Goal: Information Seeking & Learning: Understand process/instructions

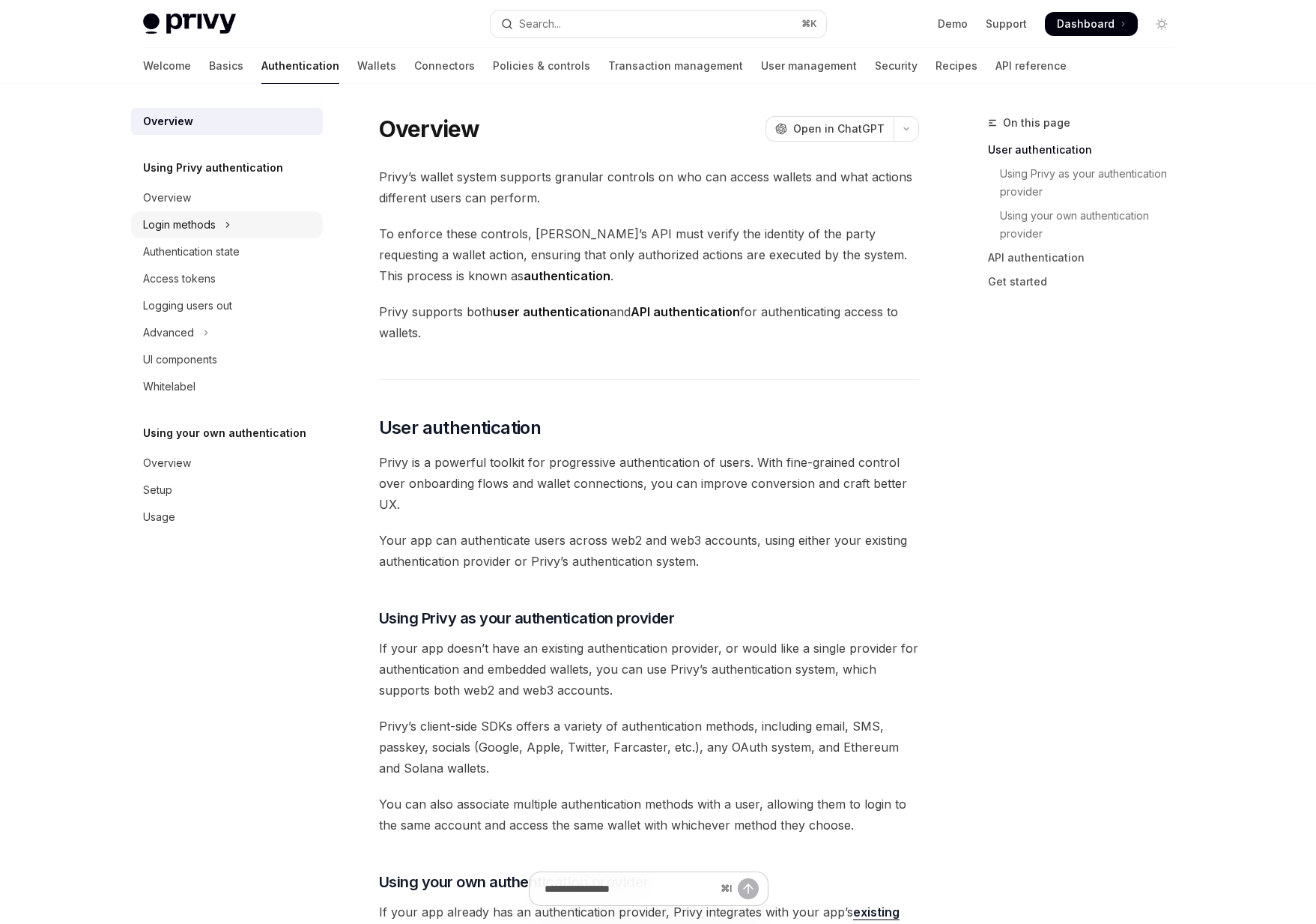
click at [198, 226] on div "Login methods" at bounding box center [179, 225] width 72 height 18
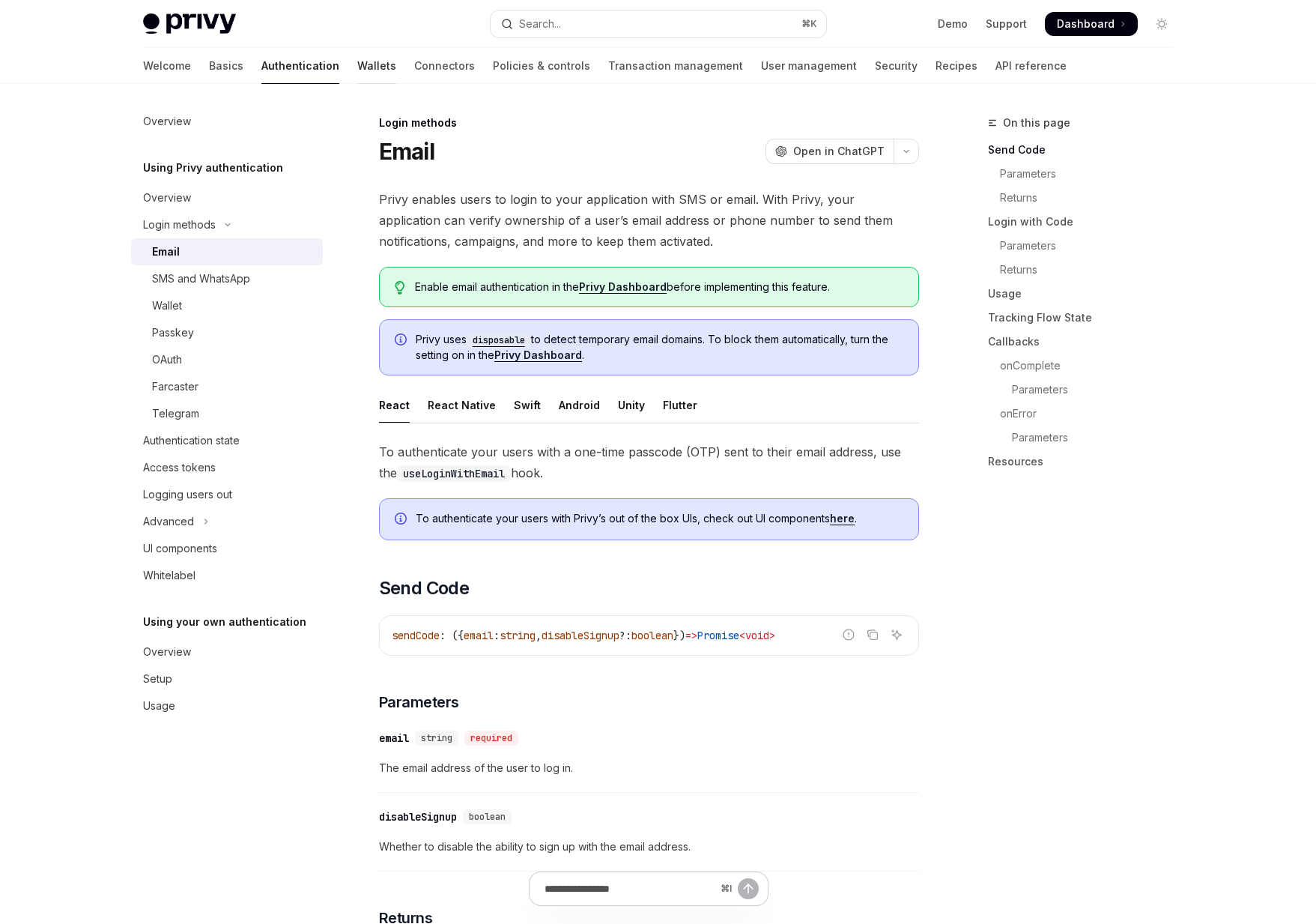
click at [357, 63] on link "Wallets" at bounding box center [376, 65] width 39 height 36
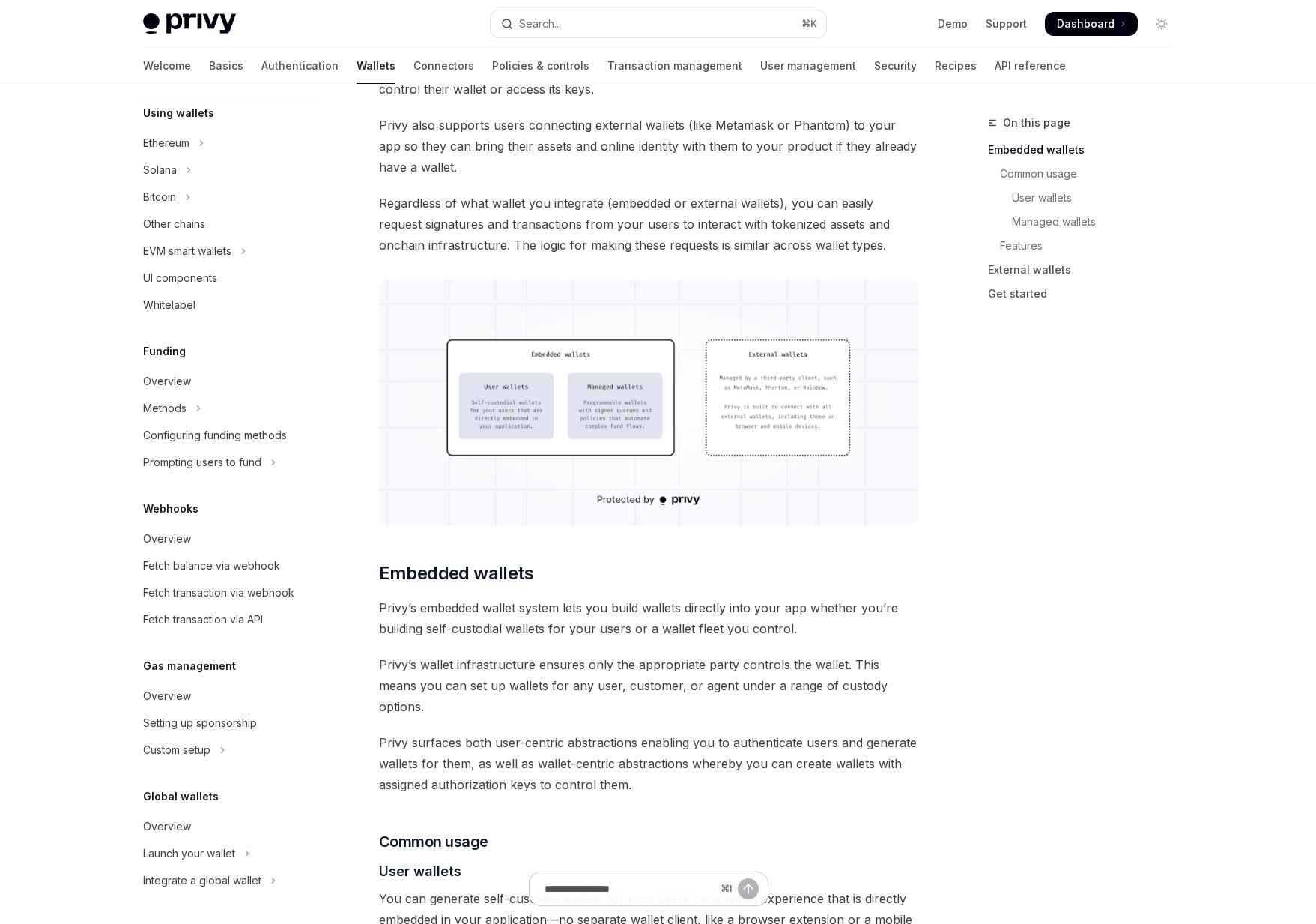
scroll to position [319, 0]
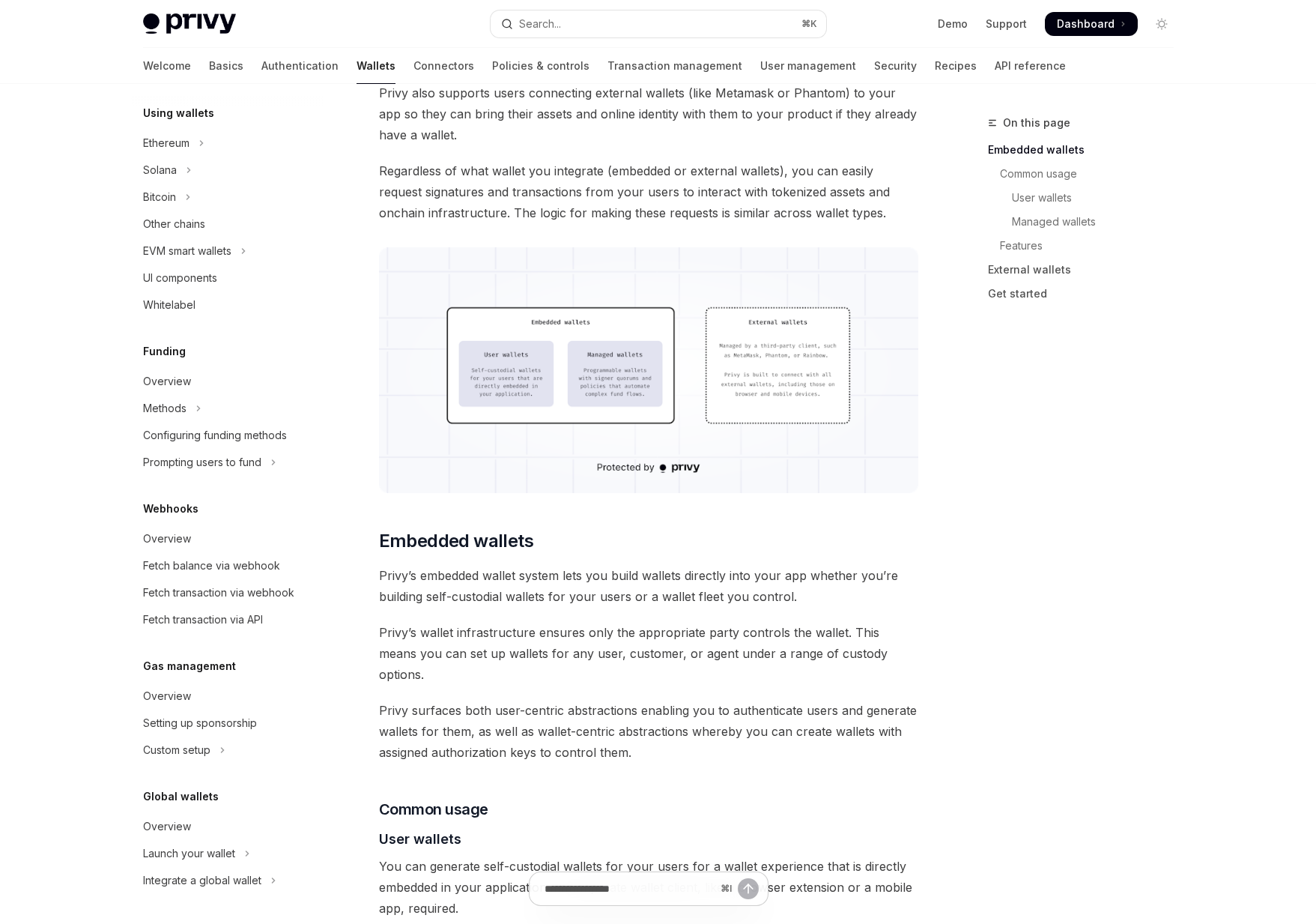
click at [192, 904] on div "Wallets overview Chain support Embedded wallets Create a wallet Get a wallet Up…" at bounding box center [239, 503] width 216 height 840
click at [217, 880] on div "Integrate a global wallet" at bounding box center [202, 881] width 118 height 18
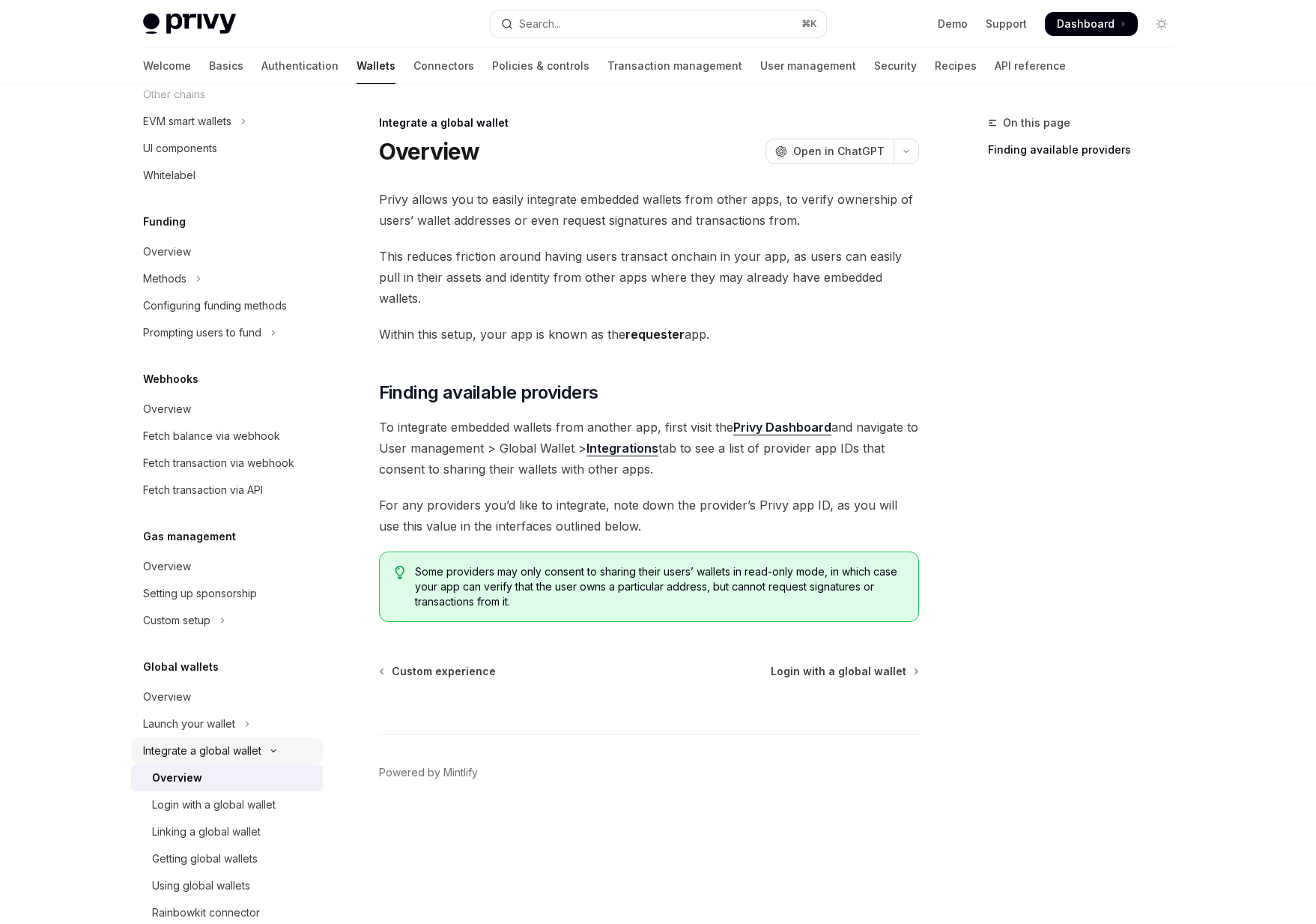
scroll to position [529, 0]
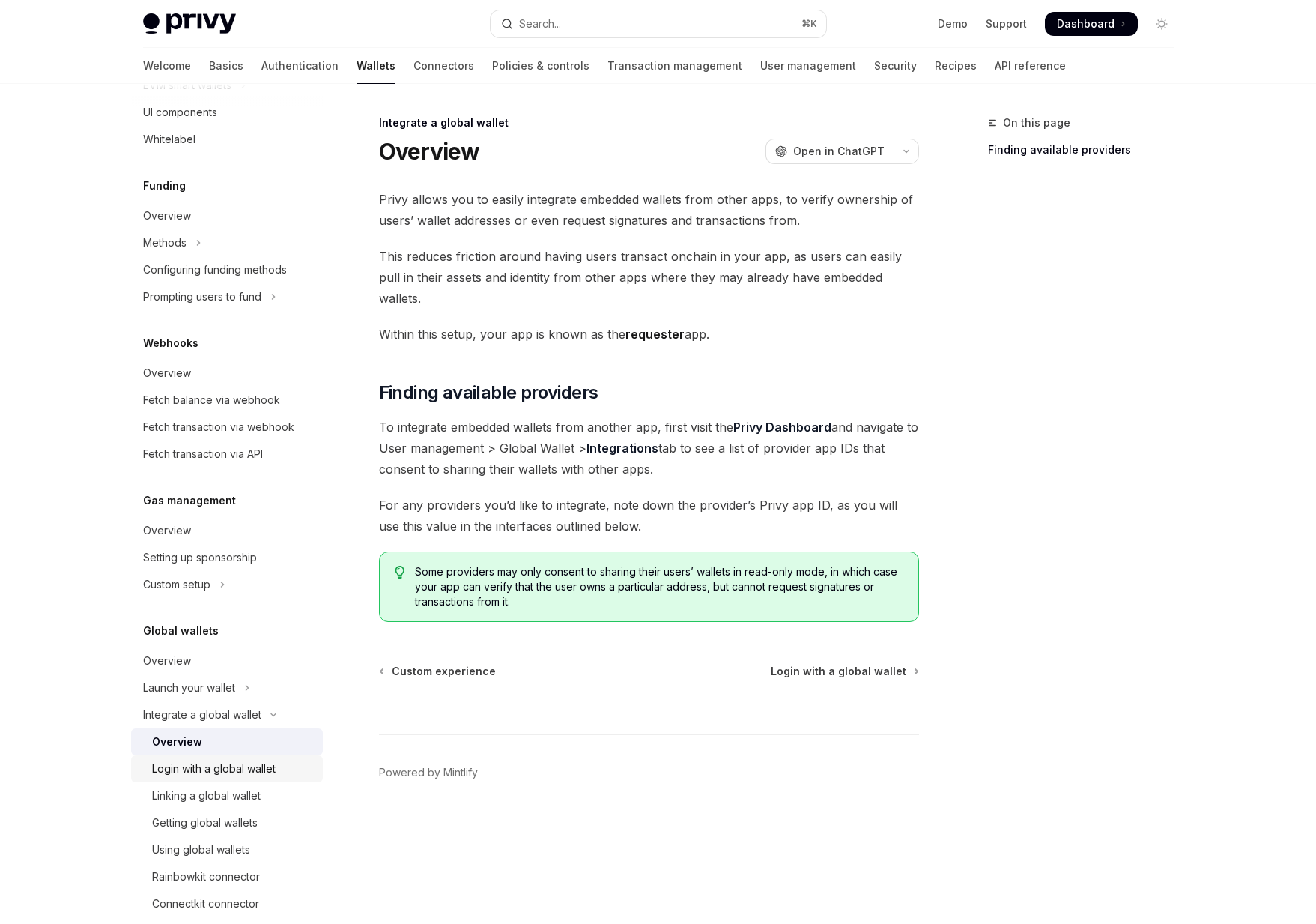
click at [235, 764] on div "Login with a global wallet" at bounding box center [214, 769] width 124 height 18
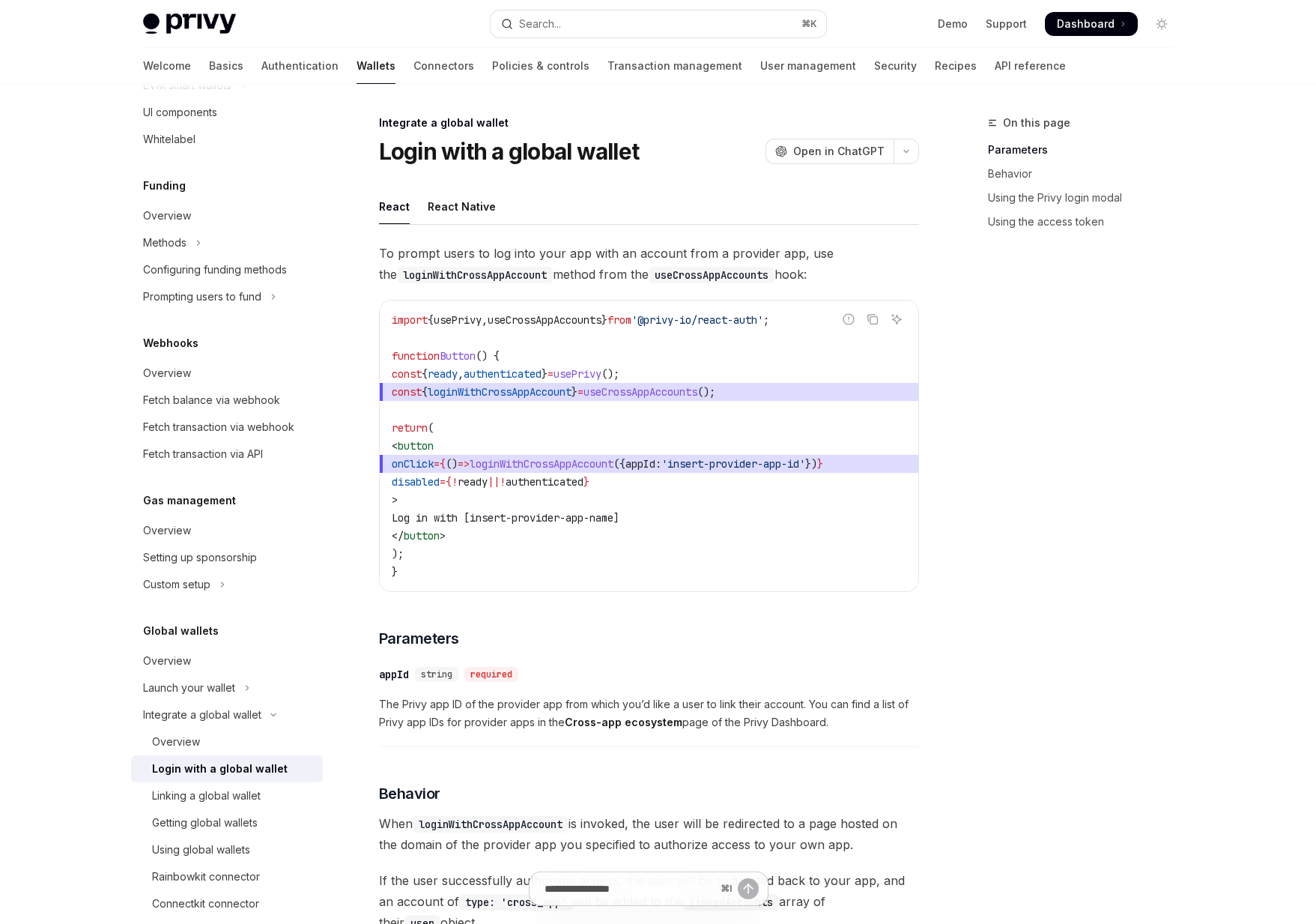
click at [496, 383] on span "const { loginWithCrossAppAccount } = useCrossAppAccounts ();" at bounding box center [649, 392] width 515 height 18
click at [496, 391] on span "loginWithCrossAppAccount" at bounding box center [499, 392] width 144 height 14
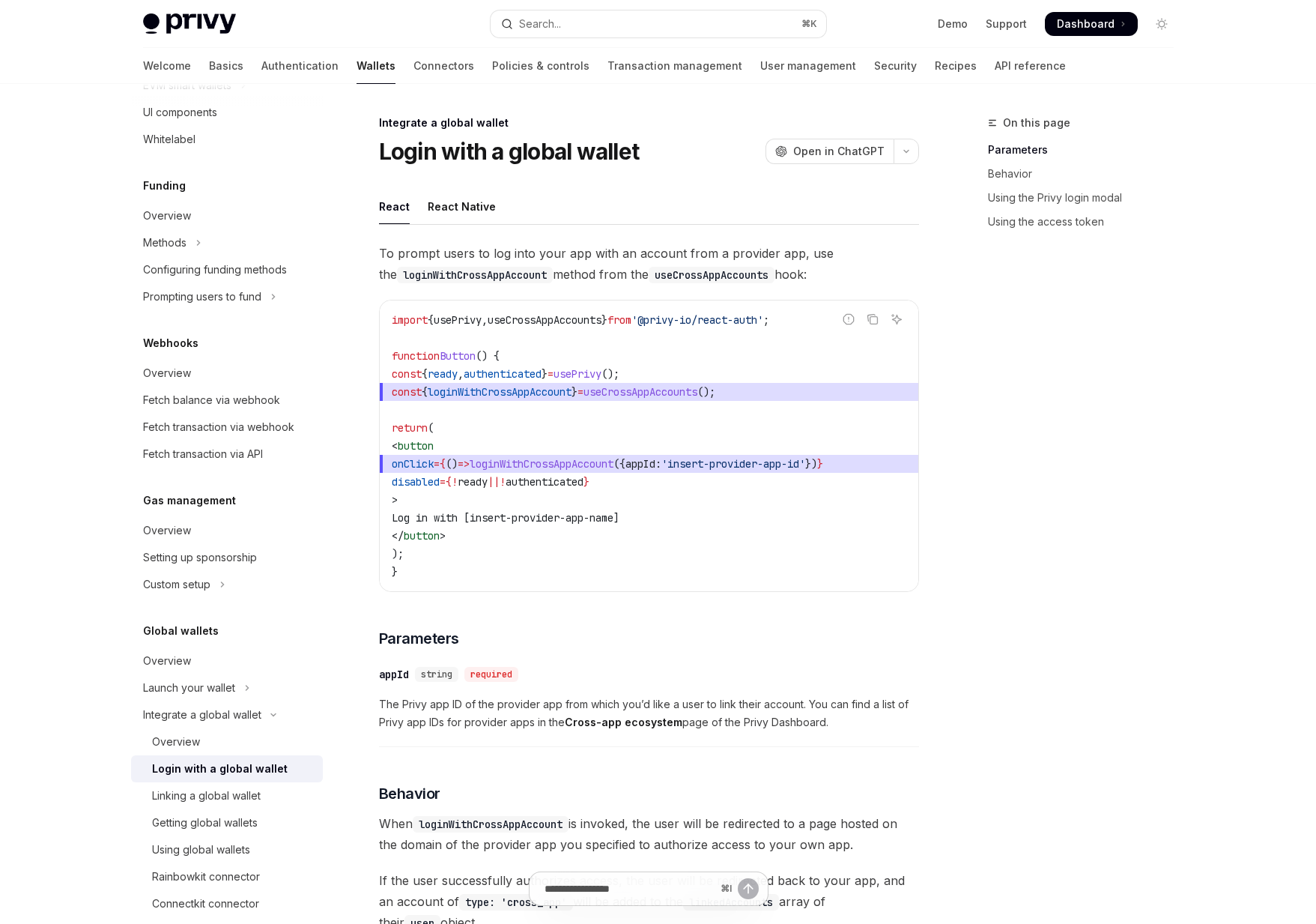
click at [507, 391] on span "loginWithCrossAppAccount" at bounding box center [499, 392] width 144 height 14
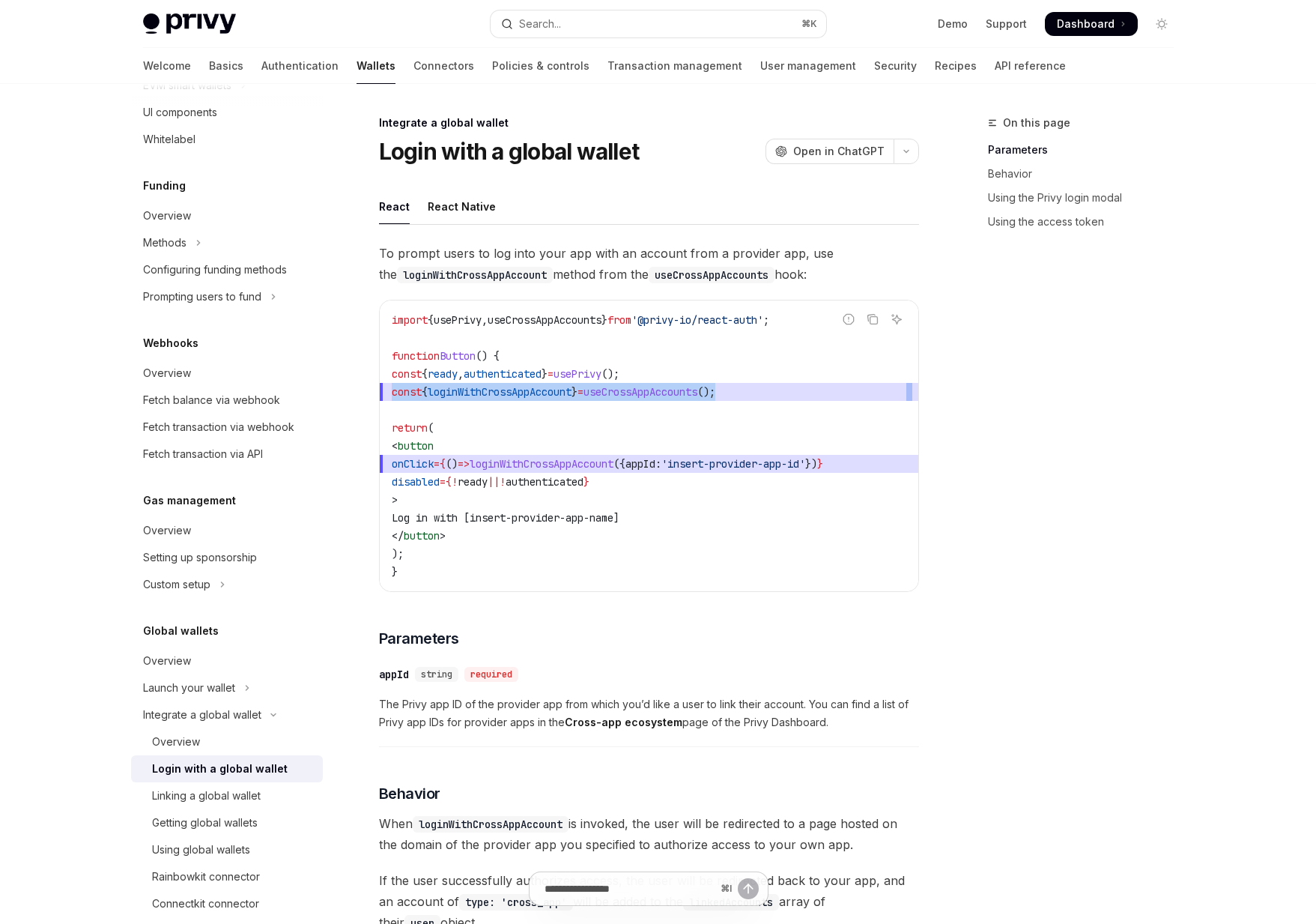
click at [507, 391] on span "loginWithCrossAppAccount" at bounding box center [499, 392] width 144 height 14
drag, startPoint x: 797, startPoint y: 558, endPoint x: 413, endPoint y: 357, distance: 433.4
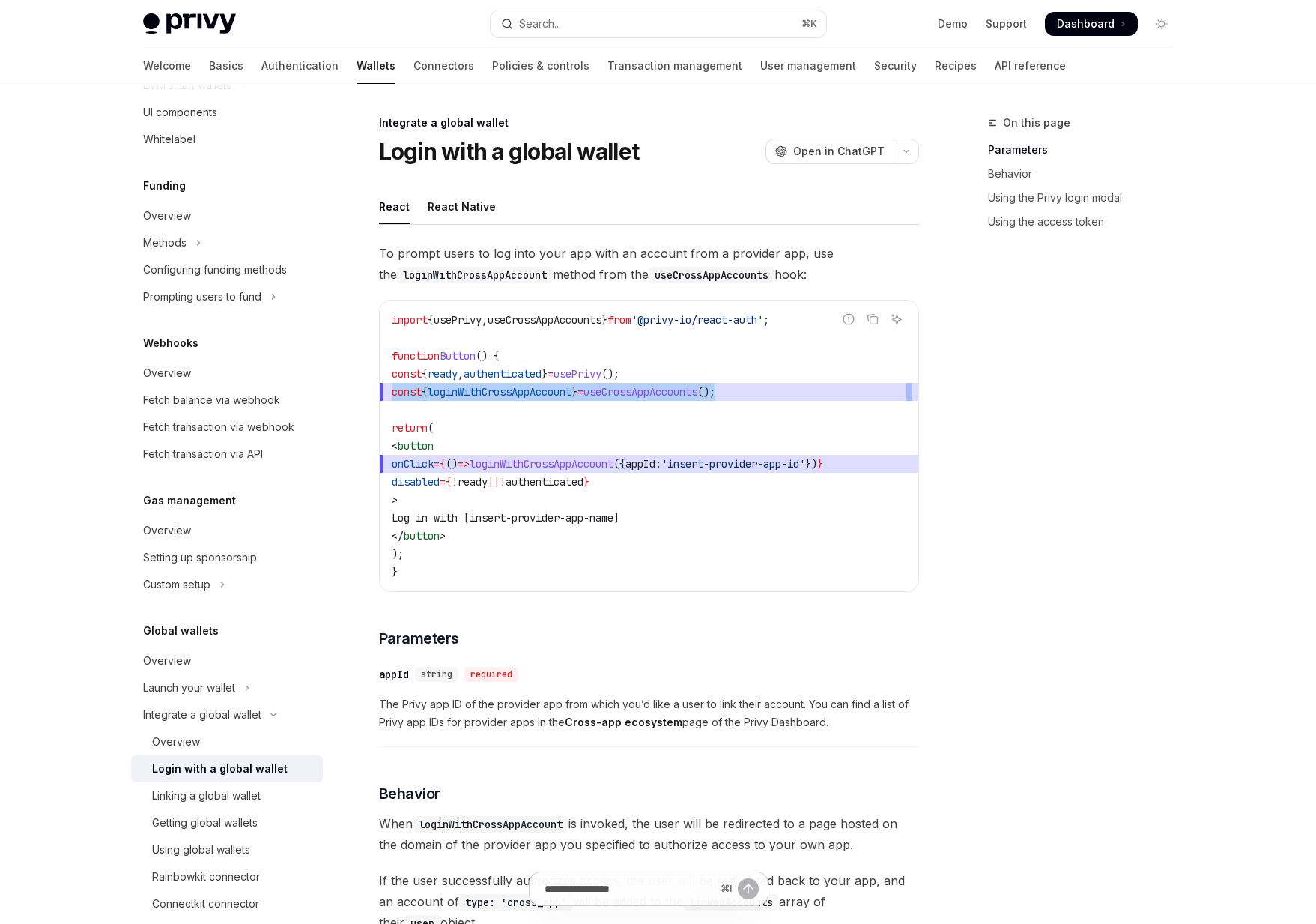
click at [413, 357] on code "import { usePrivy , useCrossAppAccounts } from '@privy-io/react-auth' ; functio…" at bounding box center [649, 446] width 515 height 270
click at [413, 357] on span "function" at bounding box center [416, 355] width 48 height 14
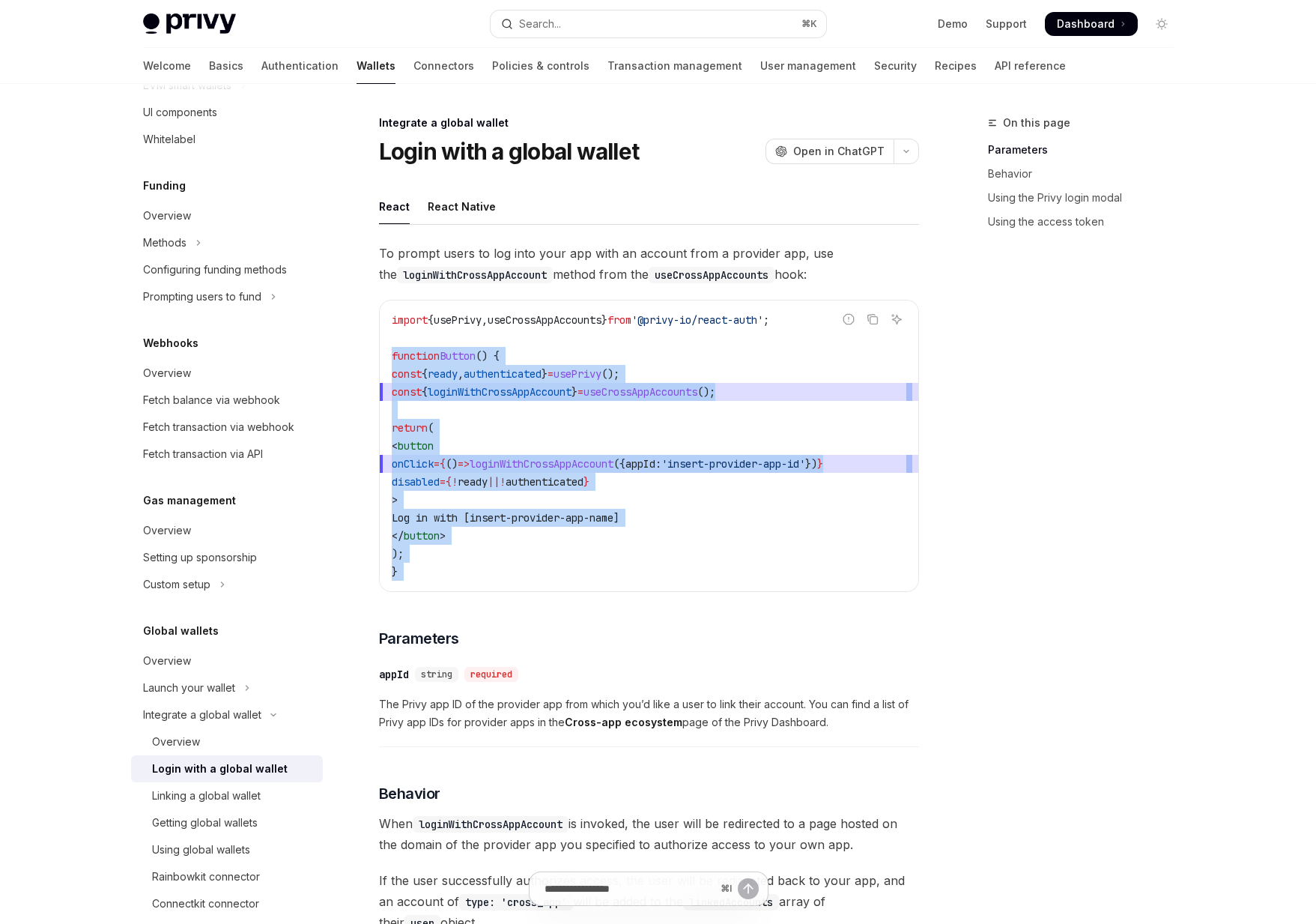
drag, startPoint x: 413, startPoint y: 357, endPoint x: 555, endPoint y: 573, distance: 258.5
click at [555, 573] on code "import { usePrivy , useCrossAppAccounts } from '@privy-io/react-auth' ; functio…" at bounding box center [649, 446] width 515 height 270
drag, startPoint x: 555, startPoint y: 573, endPoint x: 450, endPoint y: 351, distance: 245.6
click at [450, 351] on code "import { usePrivy , useCrossAppAccounts } from '@privy-io/react-auth' ; functio…" at bounding box center [649, 446] width 515 height 270
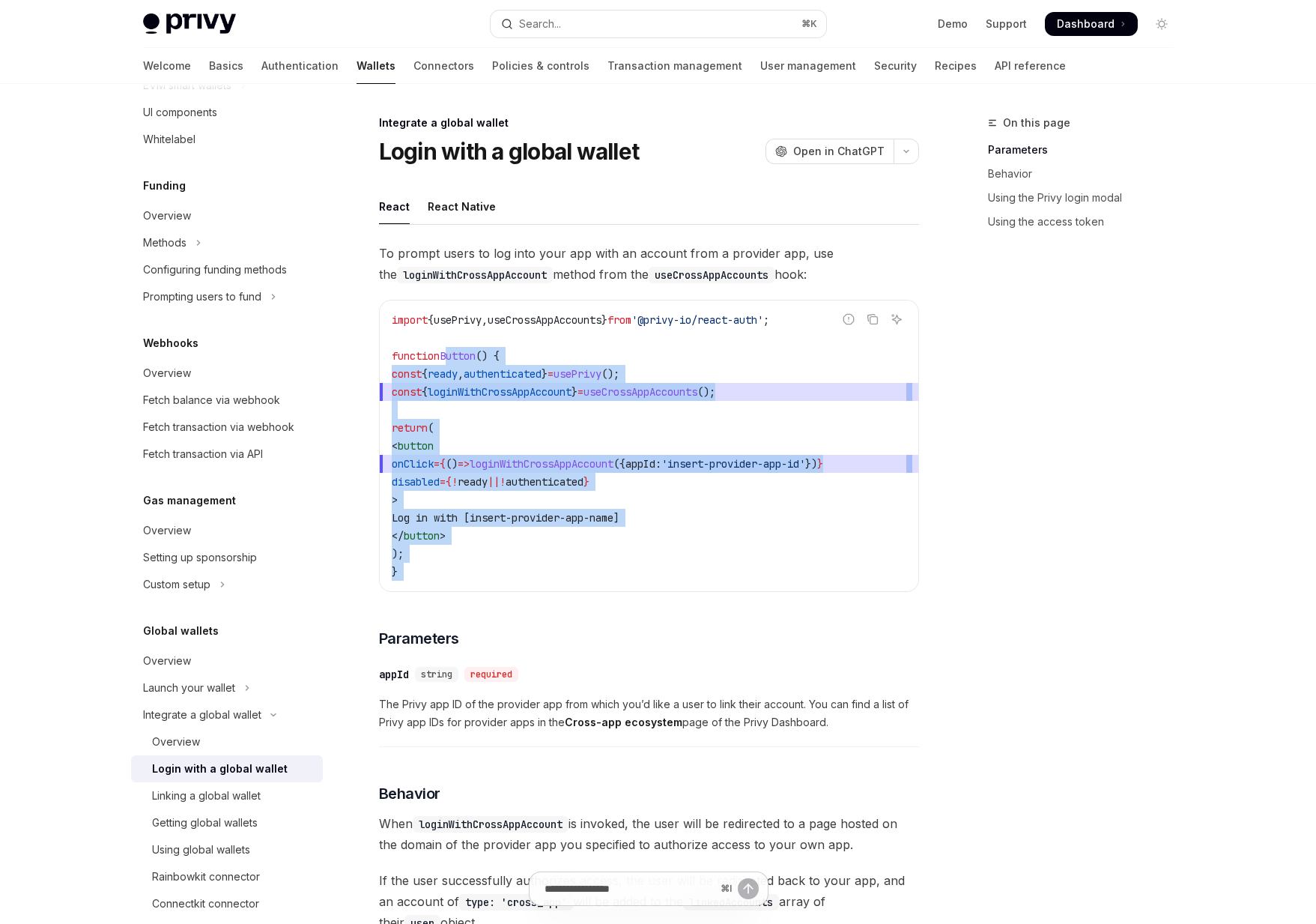
click at [450, 351] on span "Button" at bounding box center [457, 355] width 36 height 14
drag, startPoint x: 450, startPoint y: 351, endPoint x: 557, endPoint y: 555, distance: 230.4
click at [557, 555] on code "import { usePrivy , useCrossAppAccounts } from '@privy-io/react-auth' ; functio…" at bounding box center [649, 446] width 515 height 270
drag, startPoint x: 557, startPoint y: 555, endPoint x: 415, endPoint y: 326, distance: 269.5
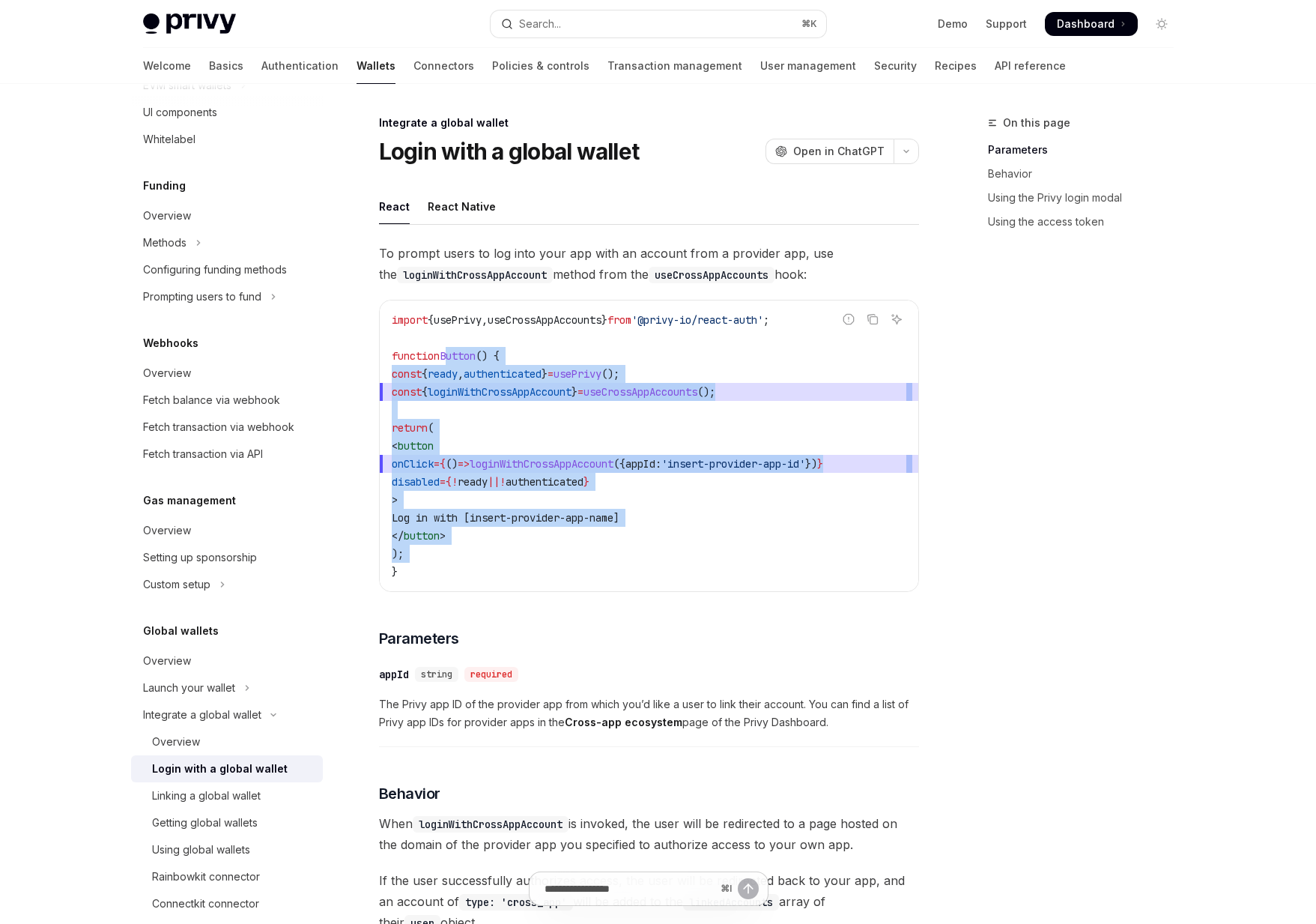
click at [415, 326] on code "import { usePrivy , useCrossAppAccounts } from '@privy-io/react-auth' ; functio…" at bounding box center [649, 446] width 515 height 270
click at [415, 326] on span "import" at bounding box center [409, 319] width 36 height 14
drag, startPoint x: 415, startPoint y: 326, endPoint x: 564, endPoint y: 581, distance: 295.3
click at [564, 581] on div "import { usePrivy , useCrossAppAccounts } from '@privy-io/react-auth' ; functio…" at bounding box center [649, 445] width 539 height 291
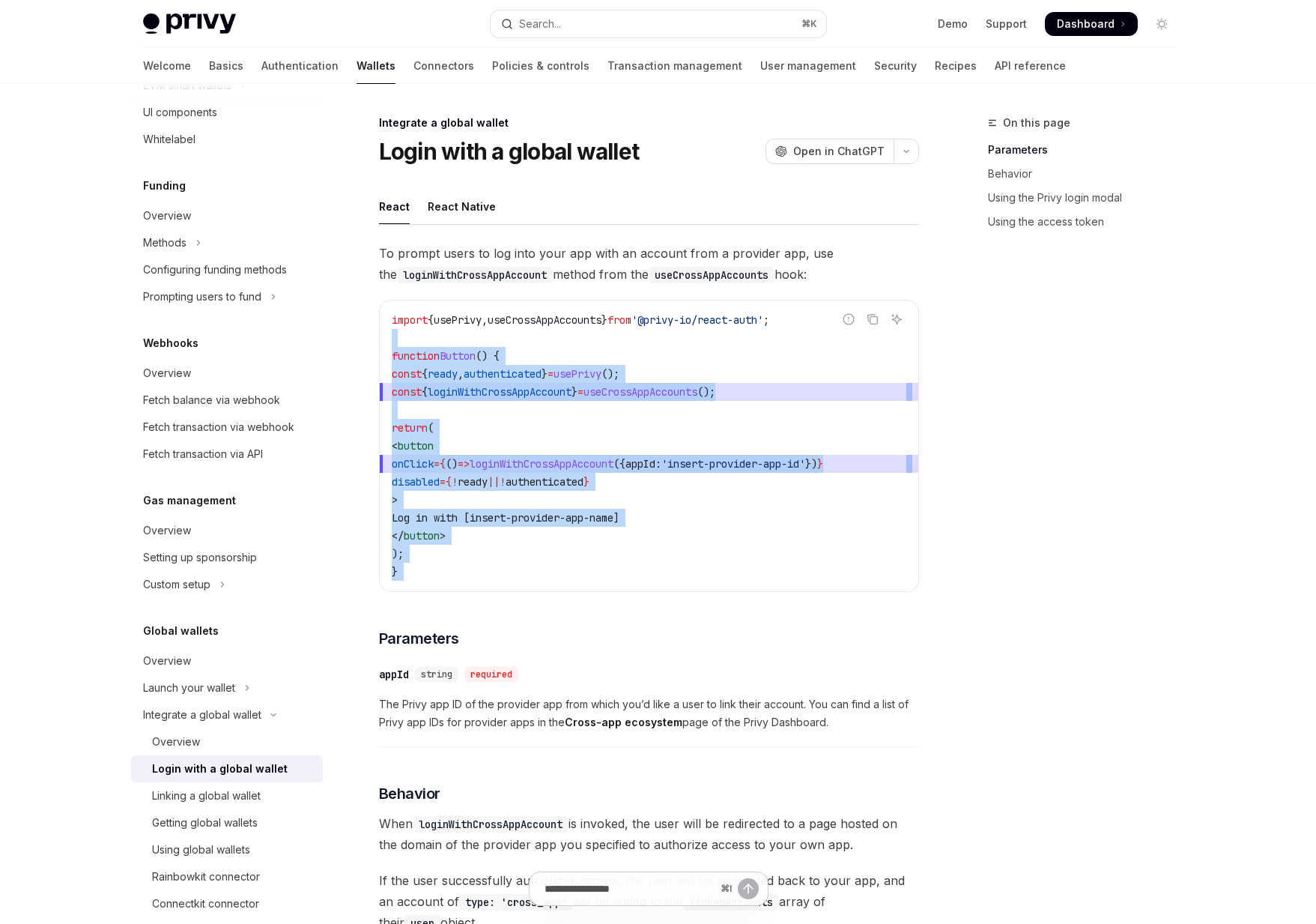
drag, startPoint x: 564, startPoint y: 581, endPoint x: 443, endPoint y: 328, distance: 280.4
click at [443, 328] on div "import { usePrivy , useCrossAppAccounts } from '@privy-io/react-auth' ; functio…" at bounding box center [649, 445] width 539 height 291
click at [443, 328] on code "import { usePrivy , useCrossAppAccounts } from '@privy-io/react-auth' ; functio…" at bounding box center [649, 446] width 515 height 270
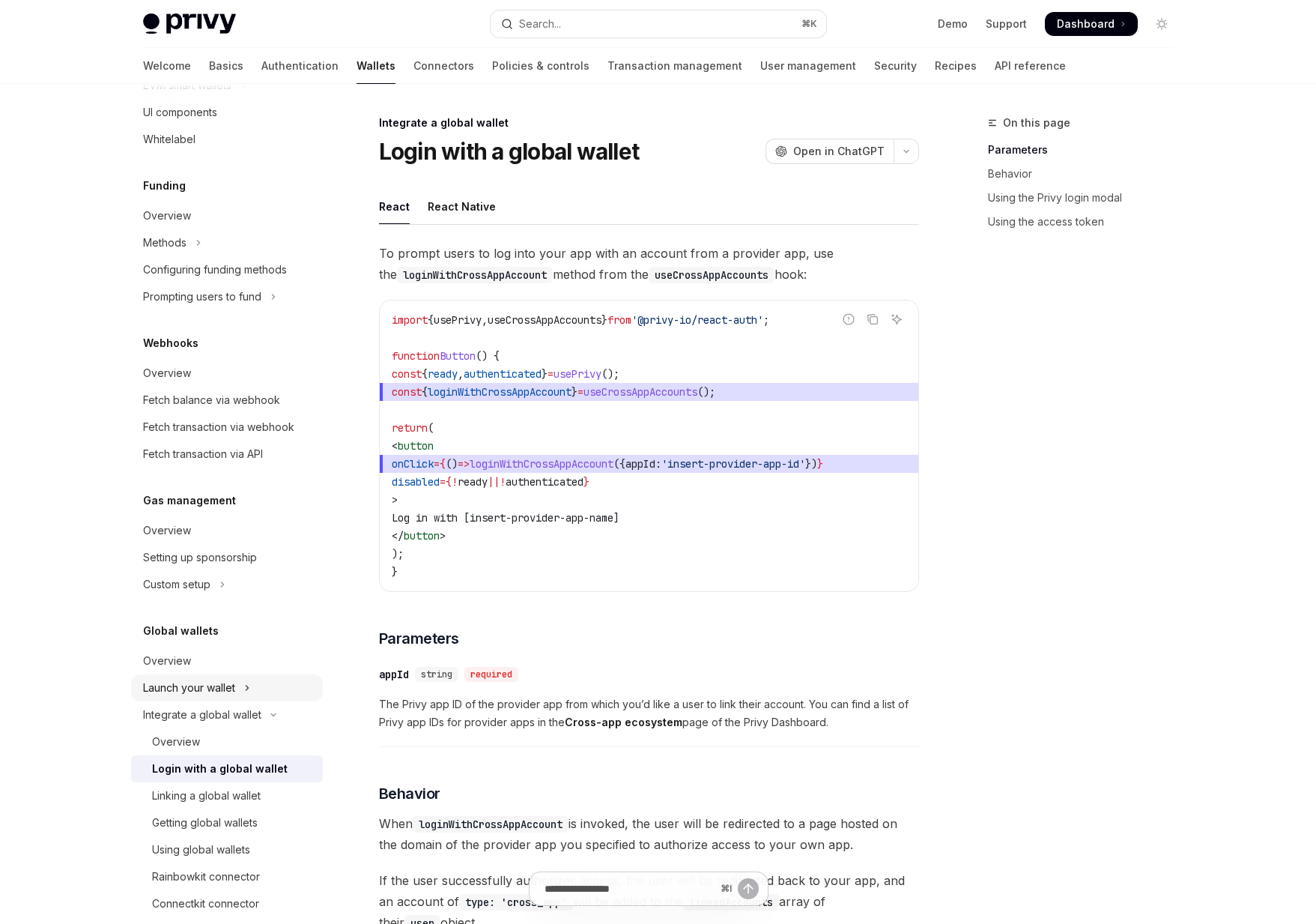
click at [214, 697] on button "Launch your wallet" at bounding box center [227, 687] width 192 height 27
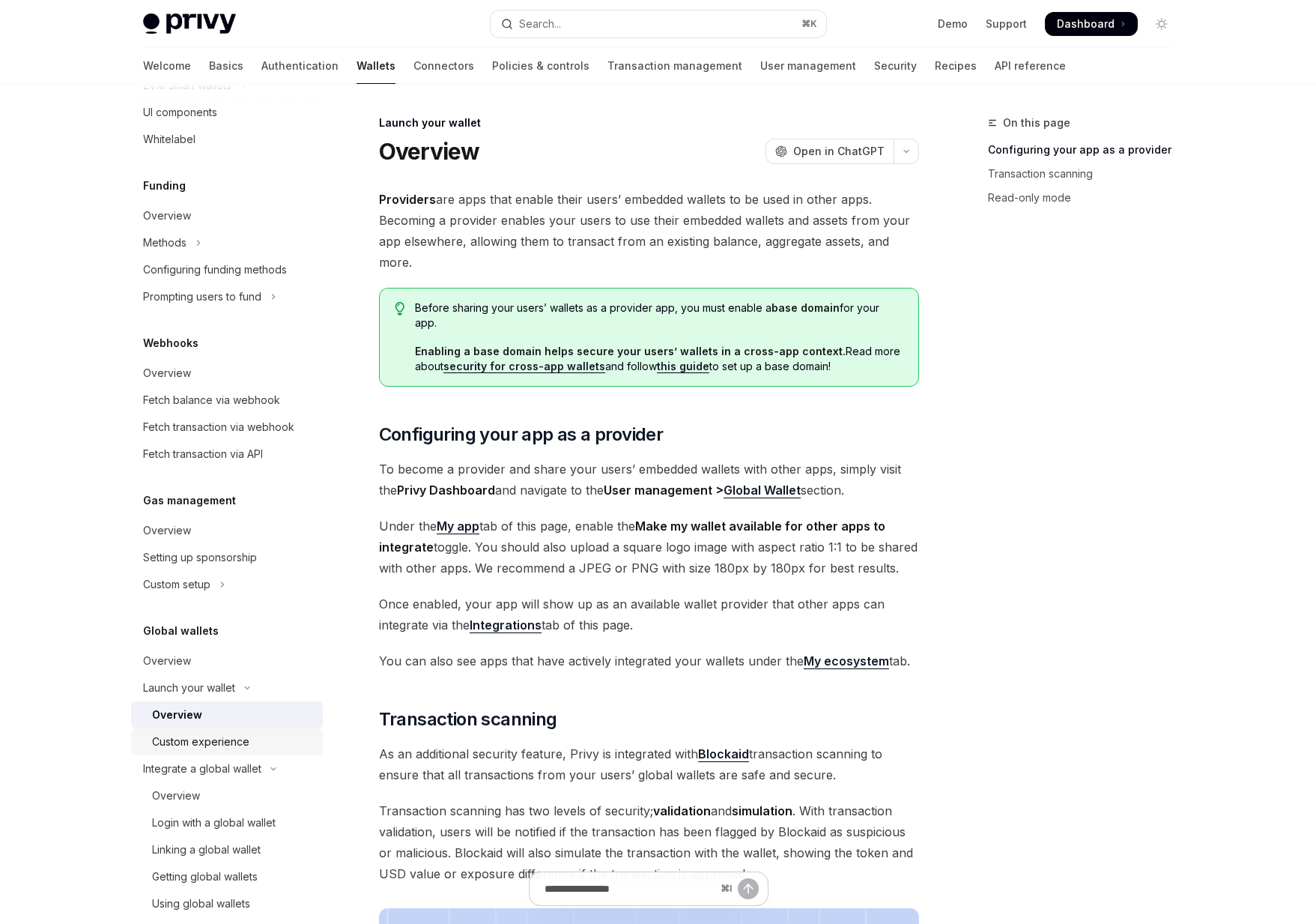
click at [201, 743] on div "Custom experience" at bounding box center [201, 741] width 97 height 18
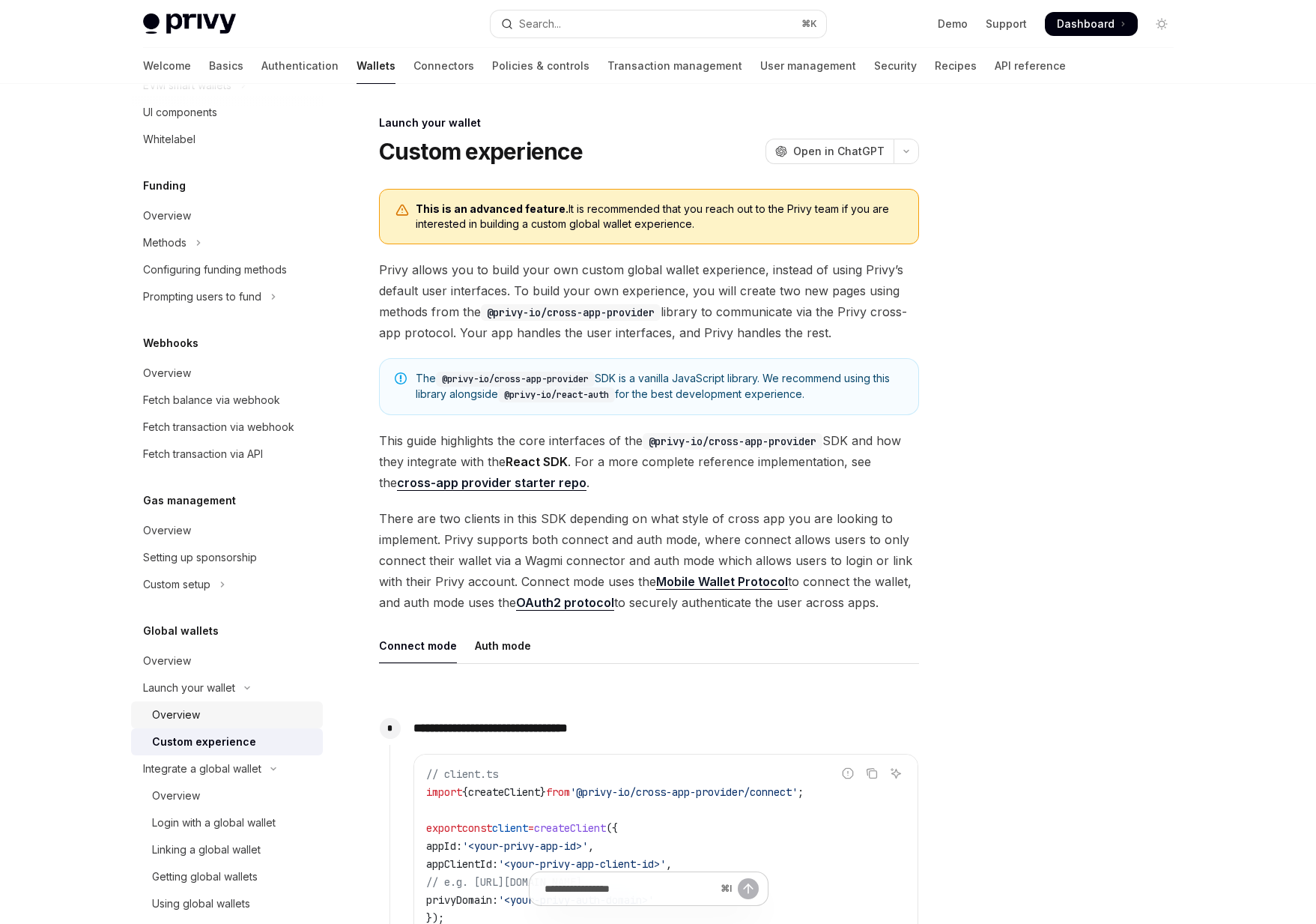
click at [192, 718] on div "Overview" at bounding box center [176, 715] width 48 height 18
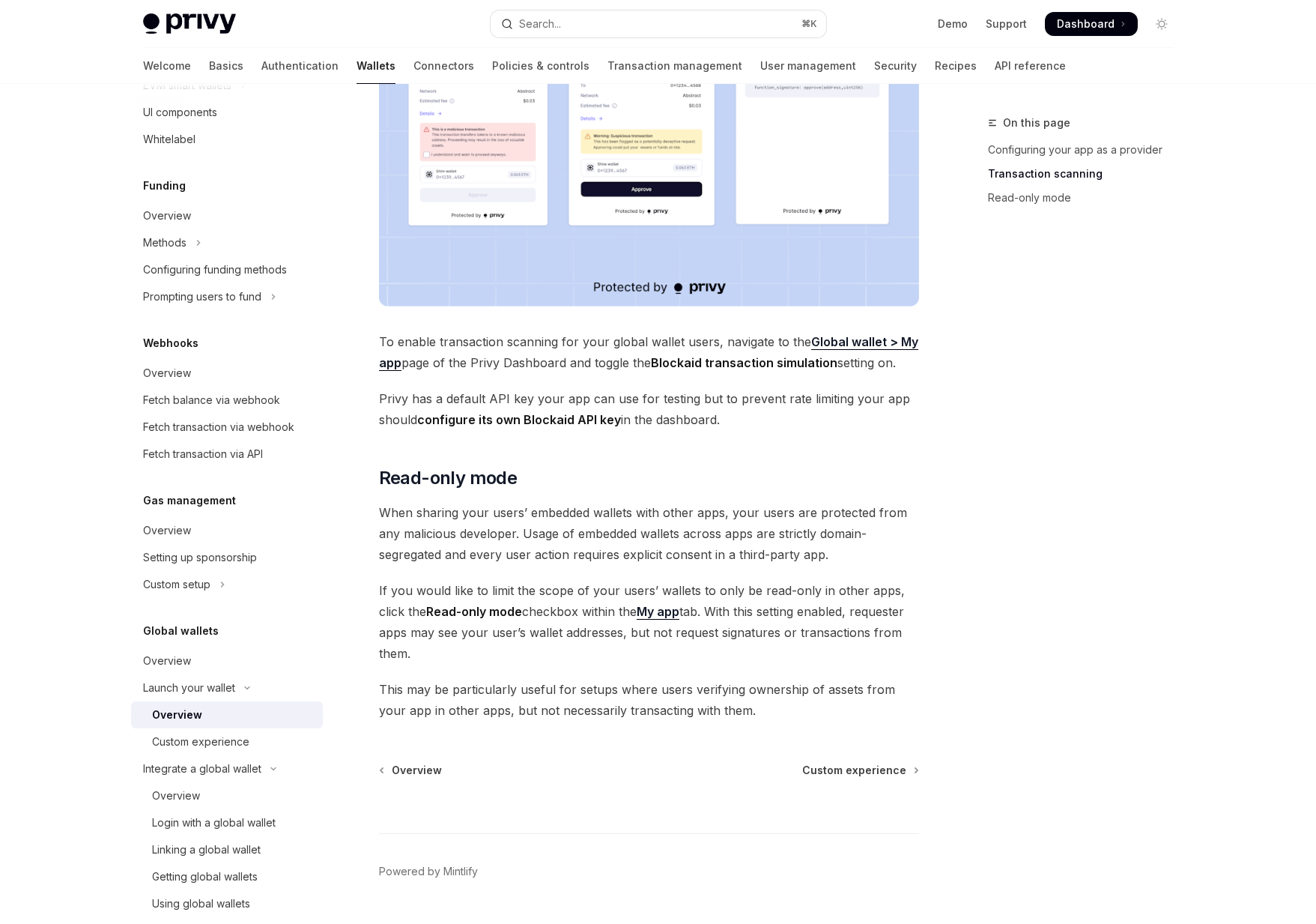
scroll to position [1010, 0]
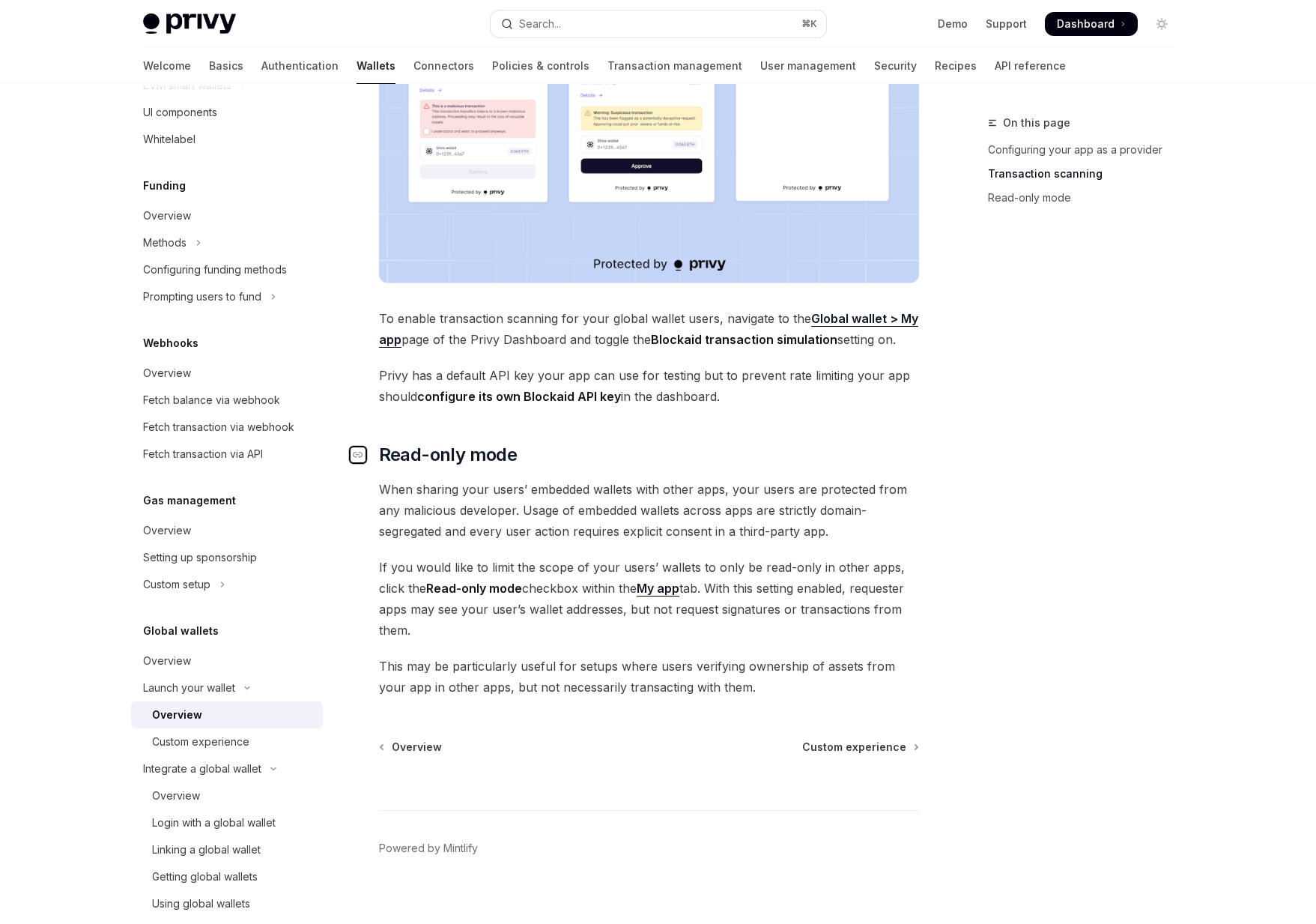
click at [360, 451] on icon "Navigate to header" at bounding box center [358, 455] width 10 height 9
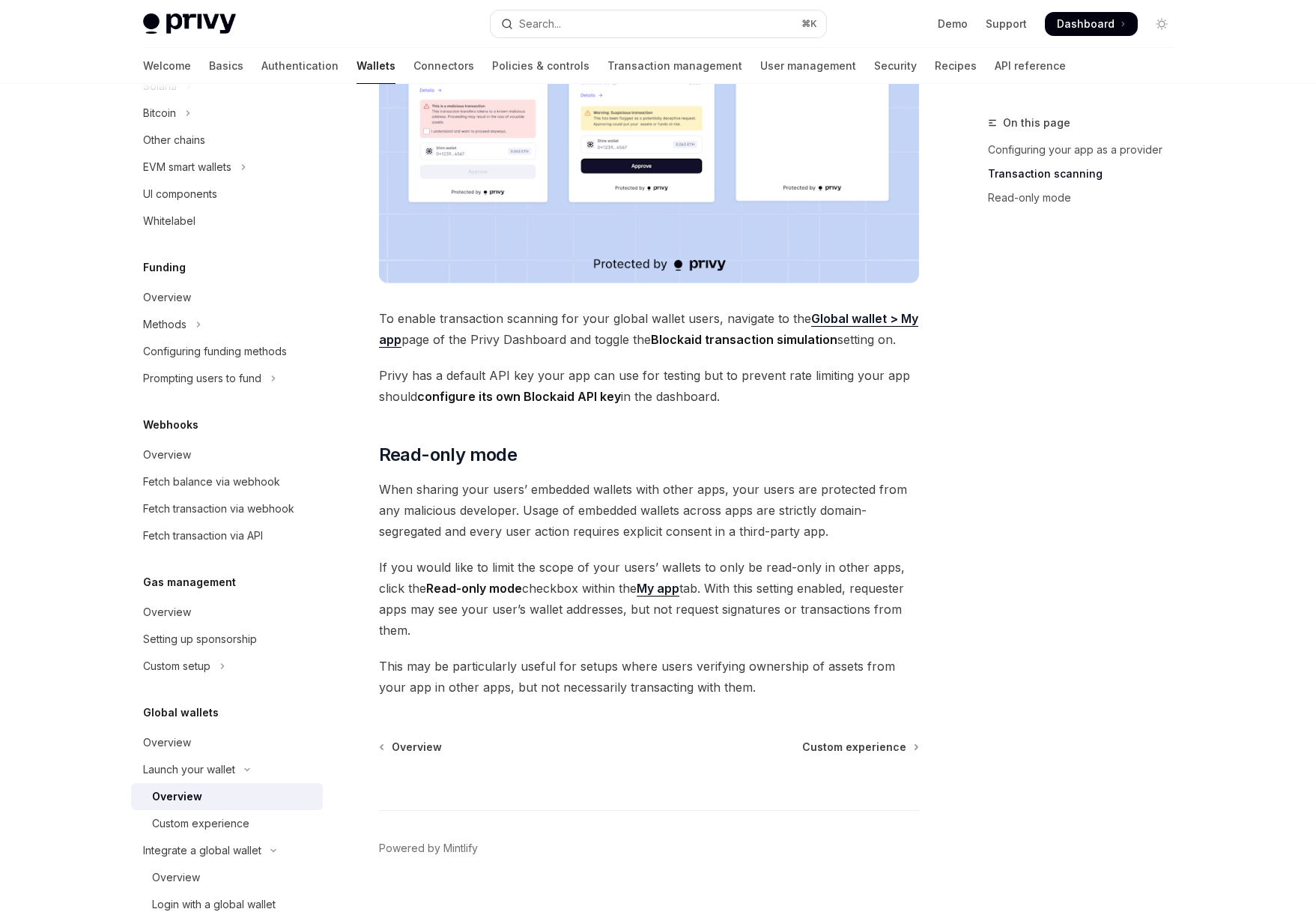
scroll to position [443, 0]
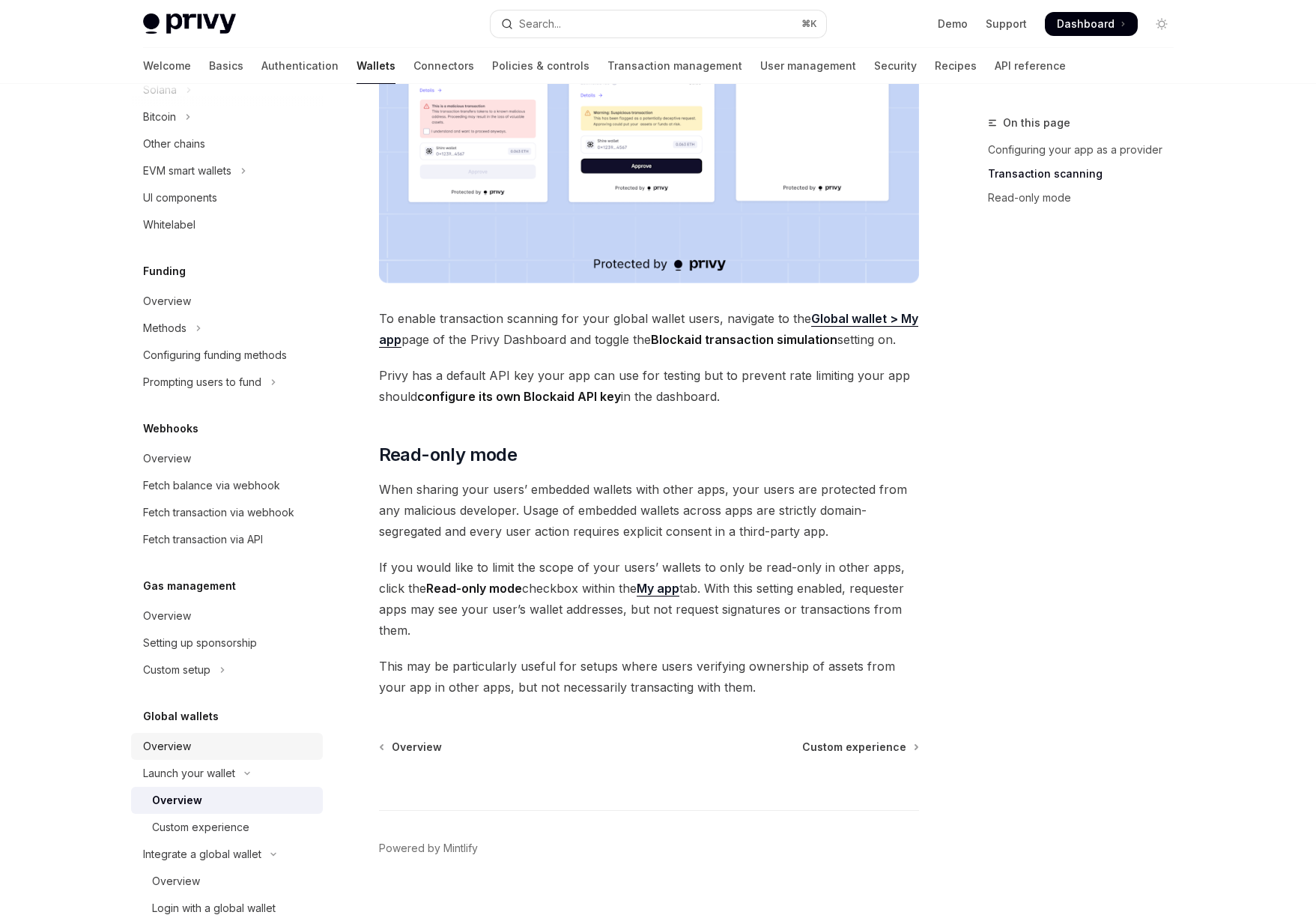
click at [182, 743] on div "Overview" at bounding box center [167, 746] width 48 height 18
type textarea "*"
